Goal: Transaction & Acquisition: Purchase product/service

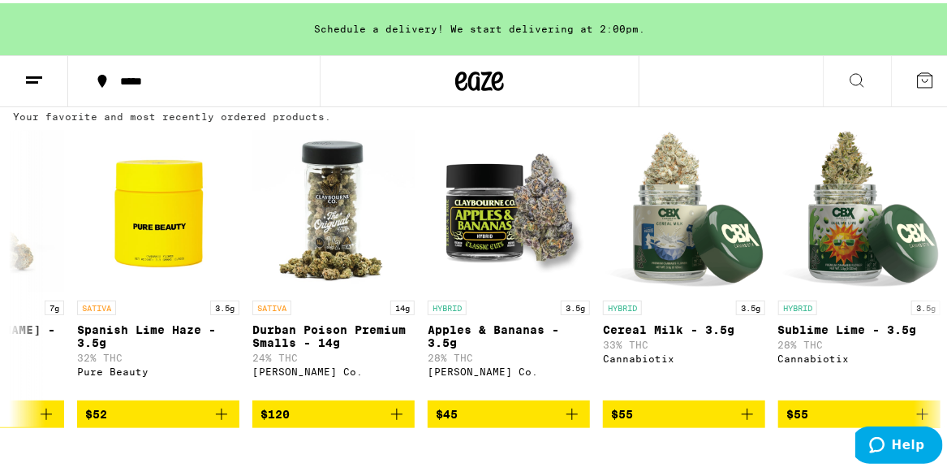
scroll to position [0, 464]
